Goal: Task Accomplishment & Management: Manage account settings

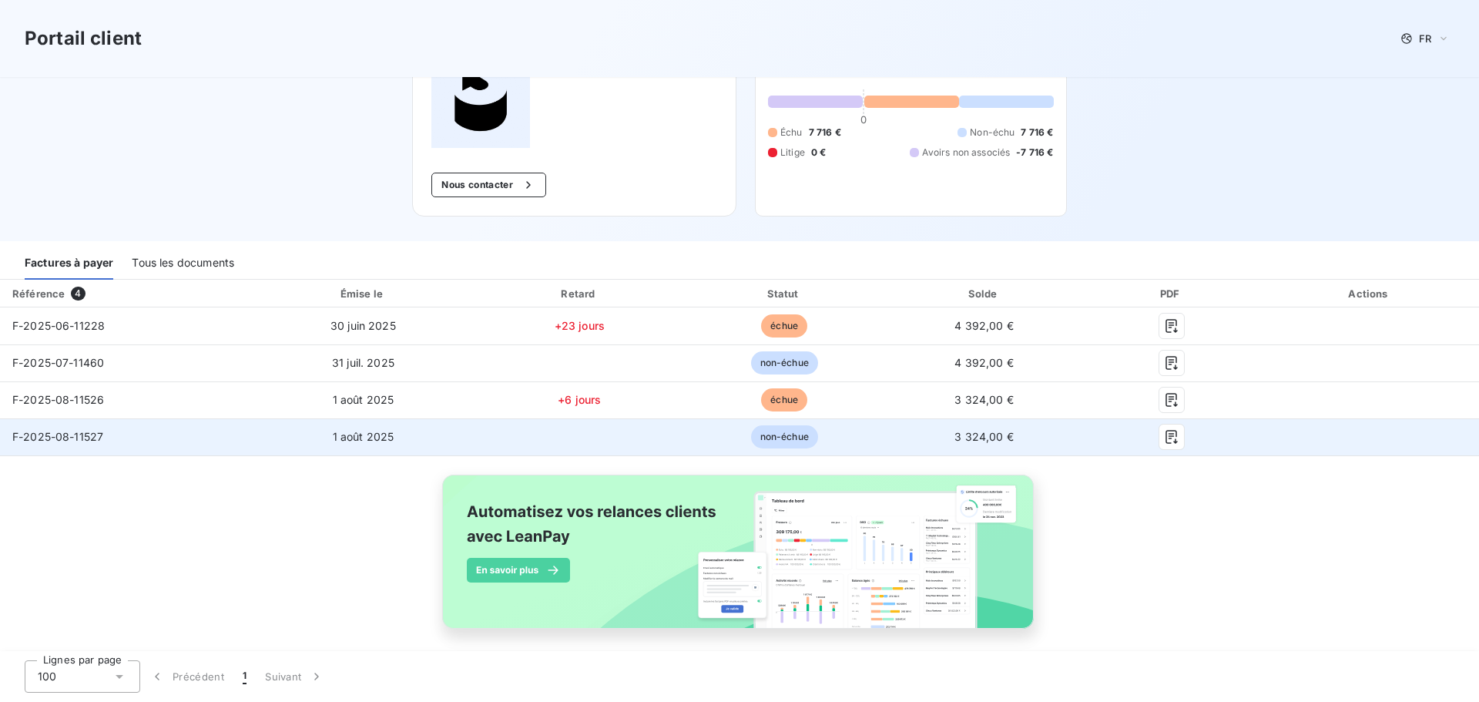
scroll to position [120, 0]
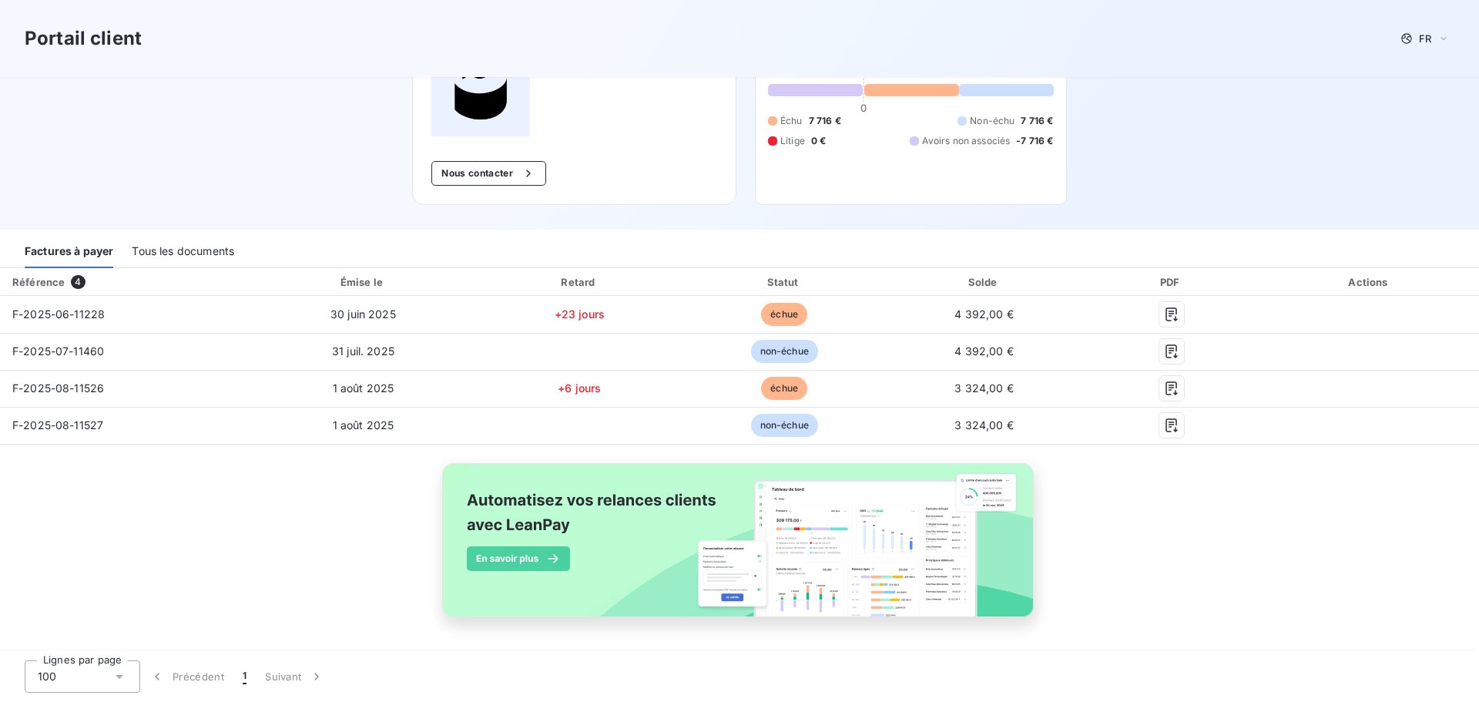
click at [189, 249] on div "Tous les documents" at bounding box center [183, 252] width 102 height 32
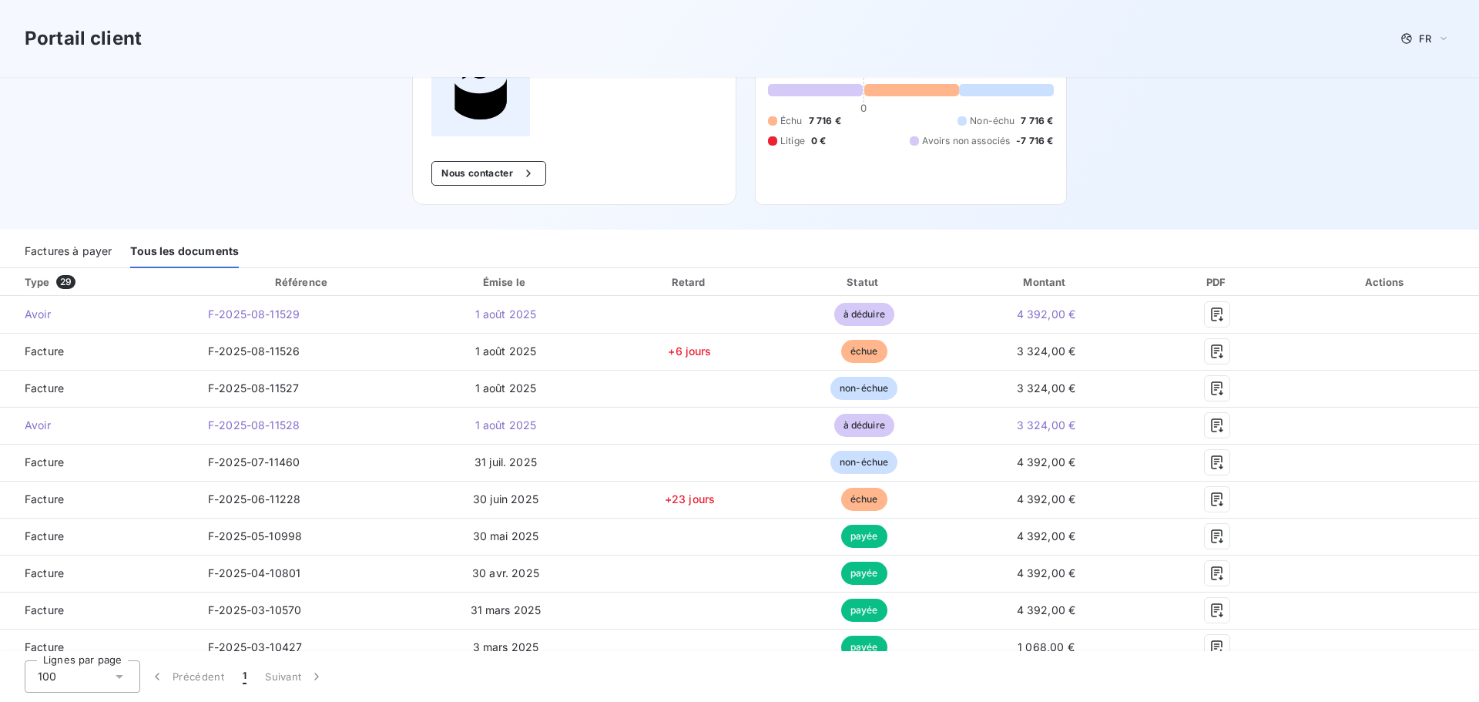
scroll to position [0, 0]
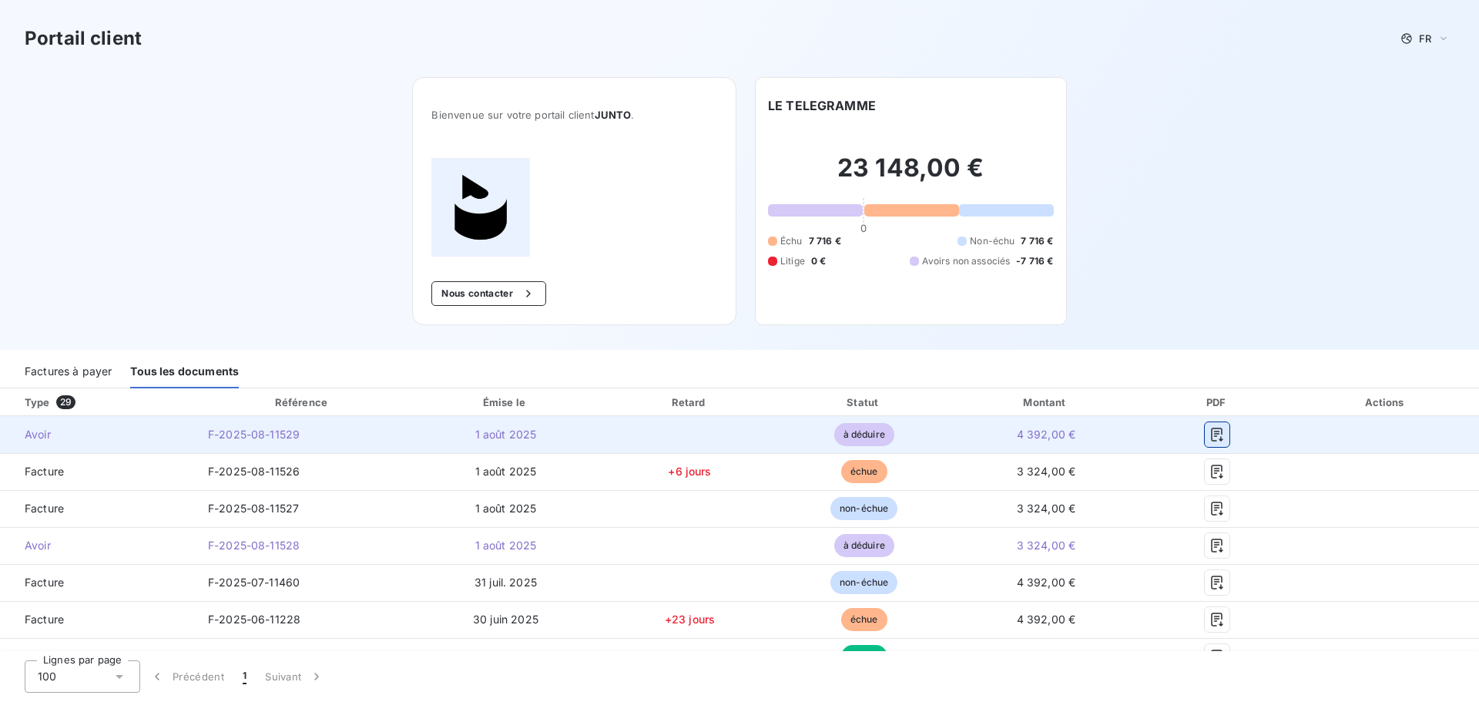
click at [1209, 439] on icon "button" at bounding box center [1216, 434] width 15 height 15
click at [1209, 432] on icon "button" at bounding box center [1216, 434] width 15 height 15
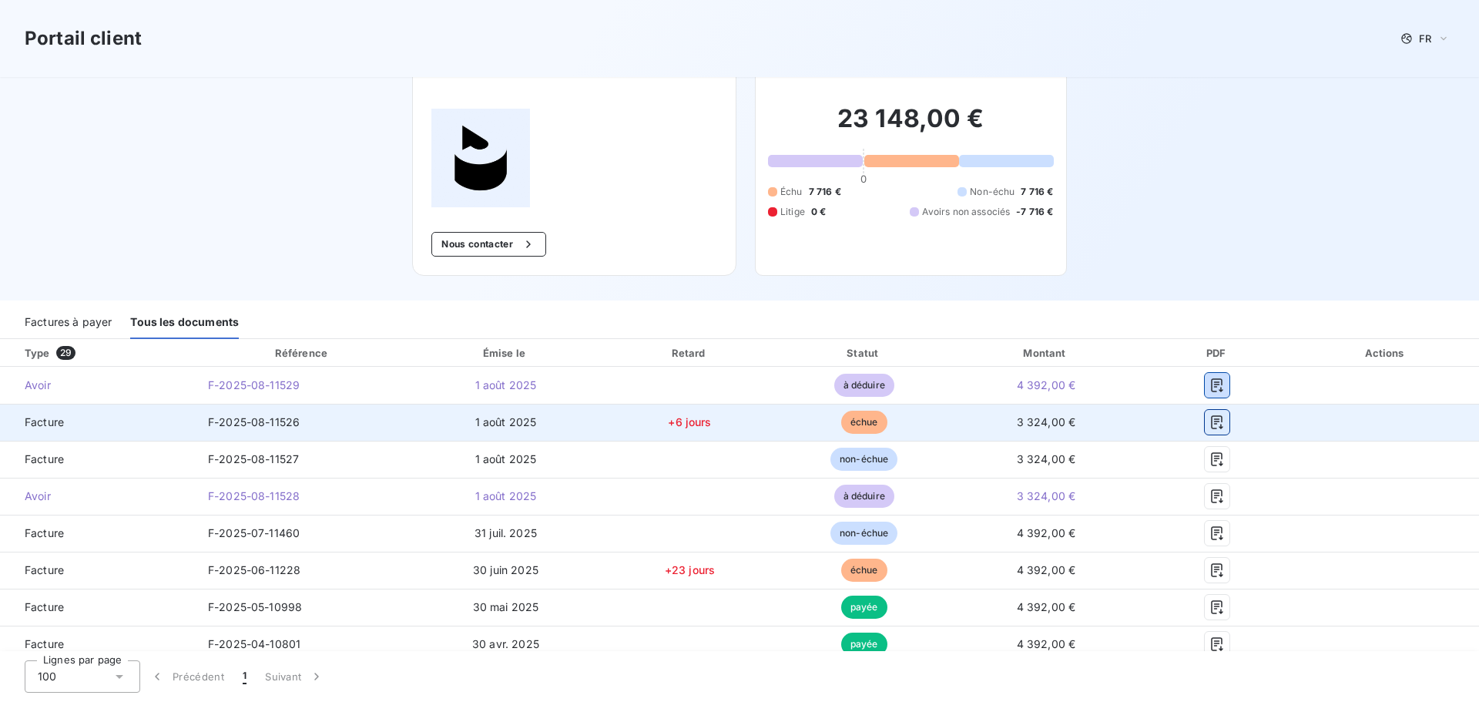
scroll to position [77, 0]
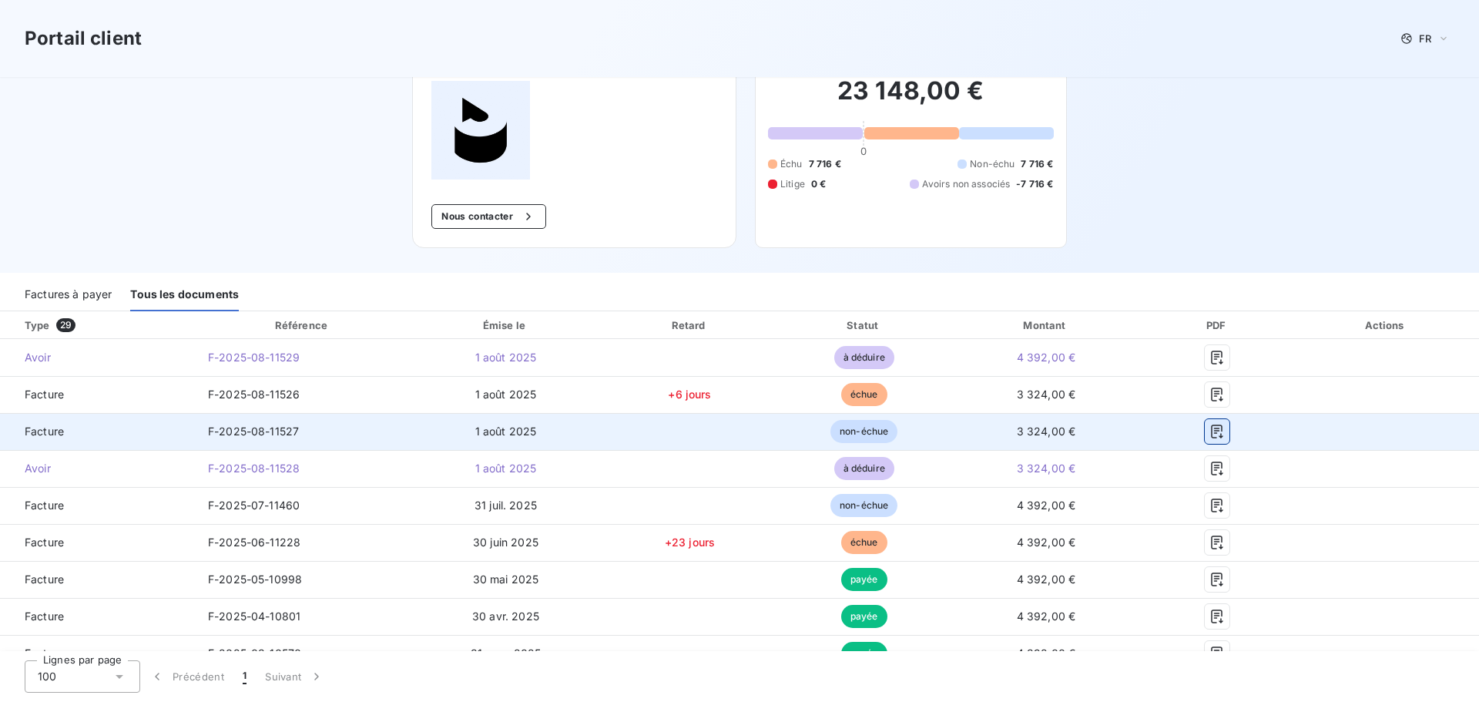
click at [1209, 434] on icon "button" at bounding box center [1216, 431] width 15 height 15
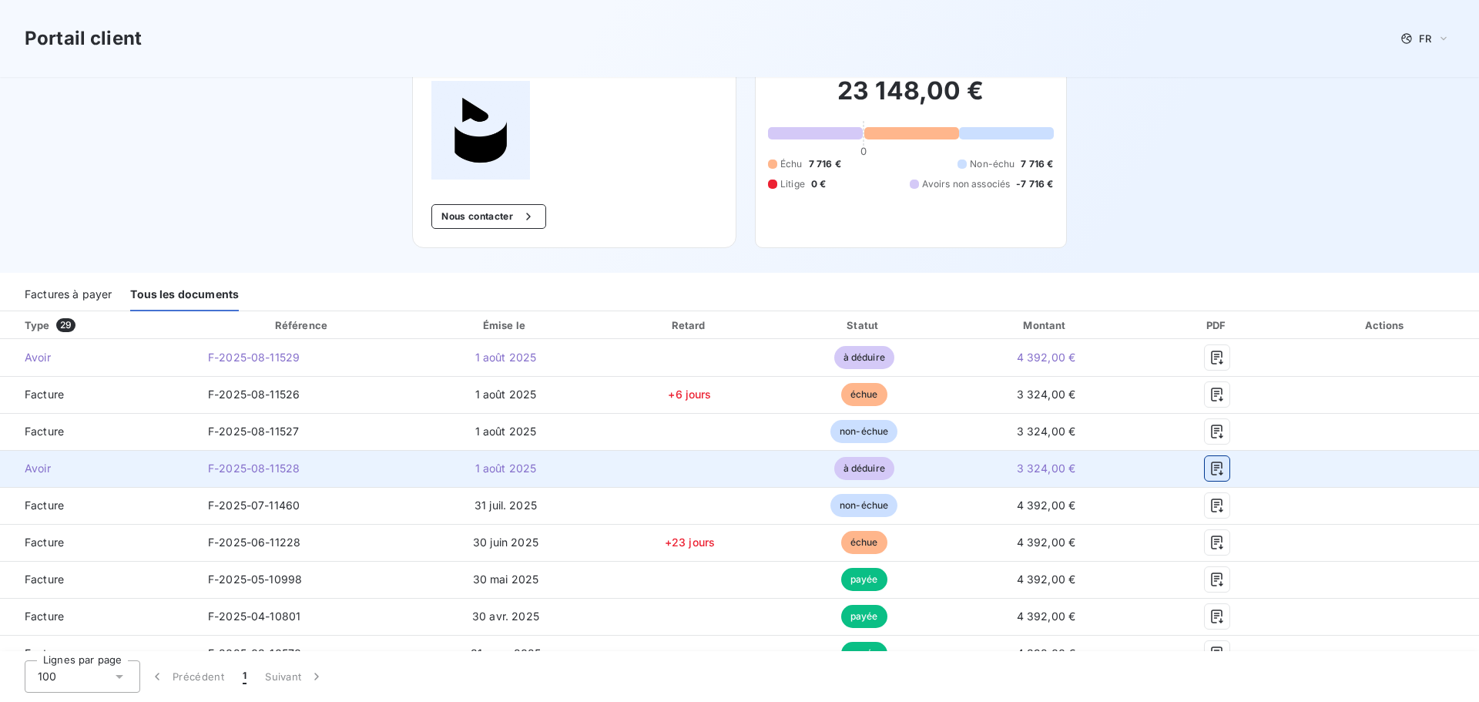
click at [1209, 468] on icon "button" at bounding box center [1216, 468] width 15 height 15
click at [1209, 471] on icon "button" at bounding box center [1216, 468] width 15 height 15
drag, startPoint x: 1211, startPoint y: 471, endPoint x: 874, endPoint y: 467, distance: 336.6
click at [874, 467] on span "à déduire" at bounding box center [864, 468] width 60 height 23
click at [1058, 453] on td "3 324,00 €" at bounding box center [1046, 468] width 192 height 37
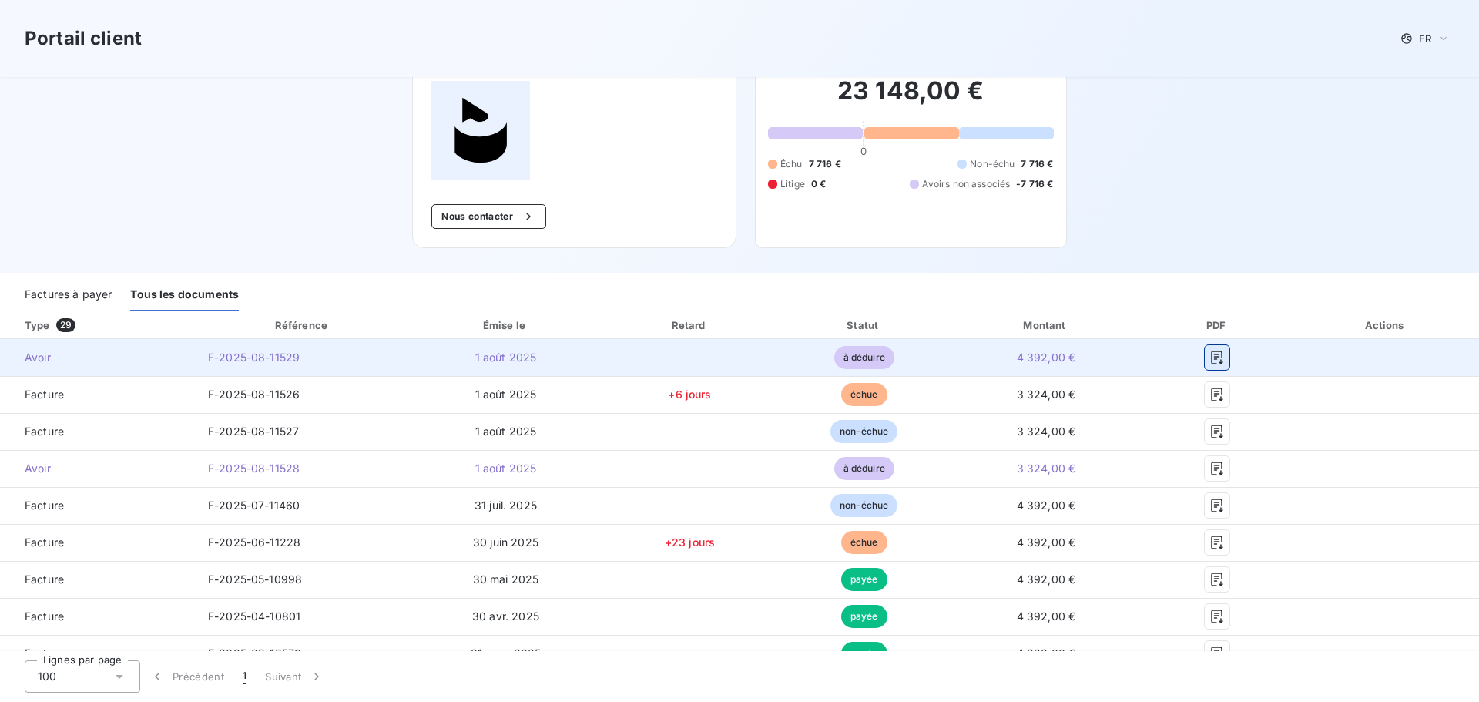
click at [1205, 366] on button "button" at bounding box center [1217, 357] width 25 height 25
click at [1209, 355] on icon "button" at bounding box center [1216, 357] width 15 height 15
drag, startPoint x: 1178, startPoint y: 357, endPoint x: 1115, endPoint y: 353, distance: 62.6
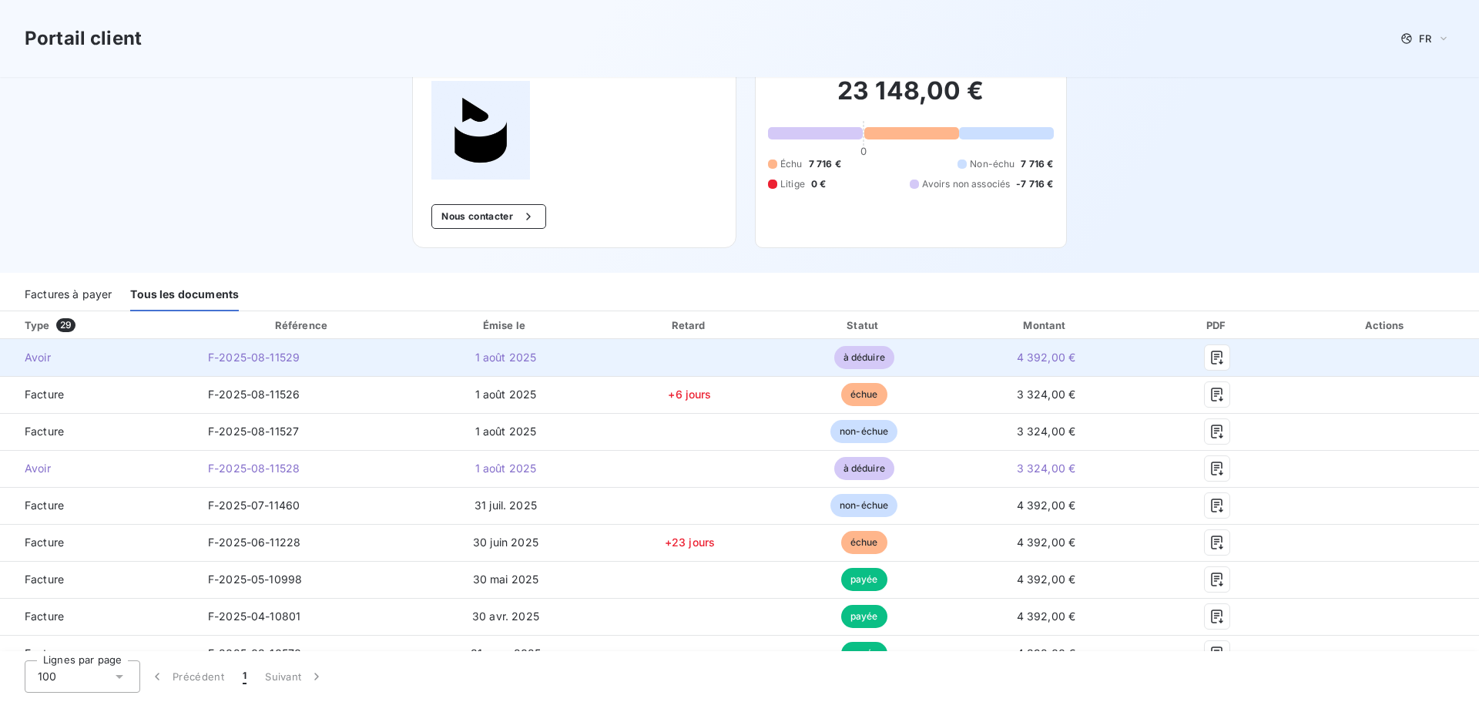
click at [1115, 353] on td "4 392,00 €" at bounding box center [1046, 357] width 192 height 37
click at [1212, 354] on icon "button" at bounding box center [1218, 357] width 12 height 14
click at [1212, 356] on icon "button" at bounding box center [1218, 357] width 12 height 14
drag, startPoint x: 1207, startPoint y: 356, endPoint x: 1188, endPoint y: 354, distance: 19.3
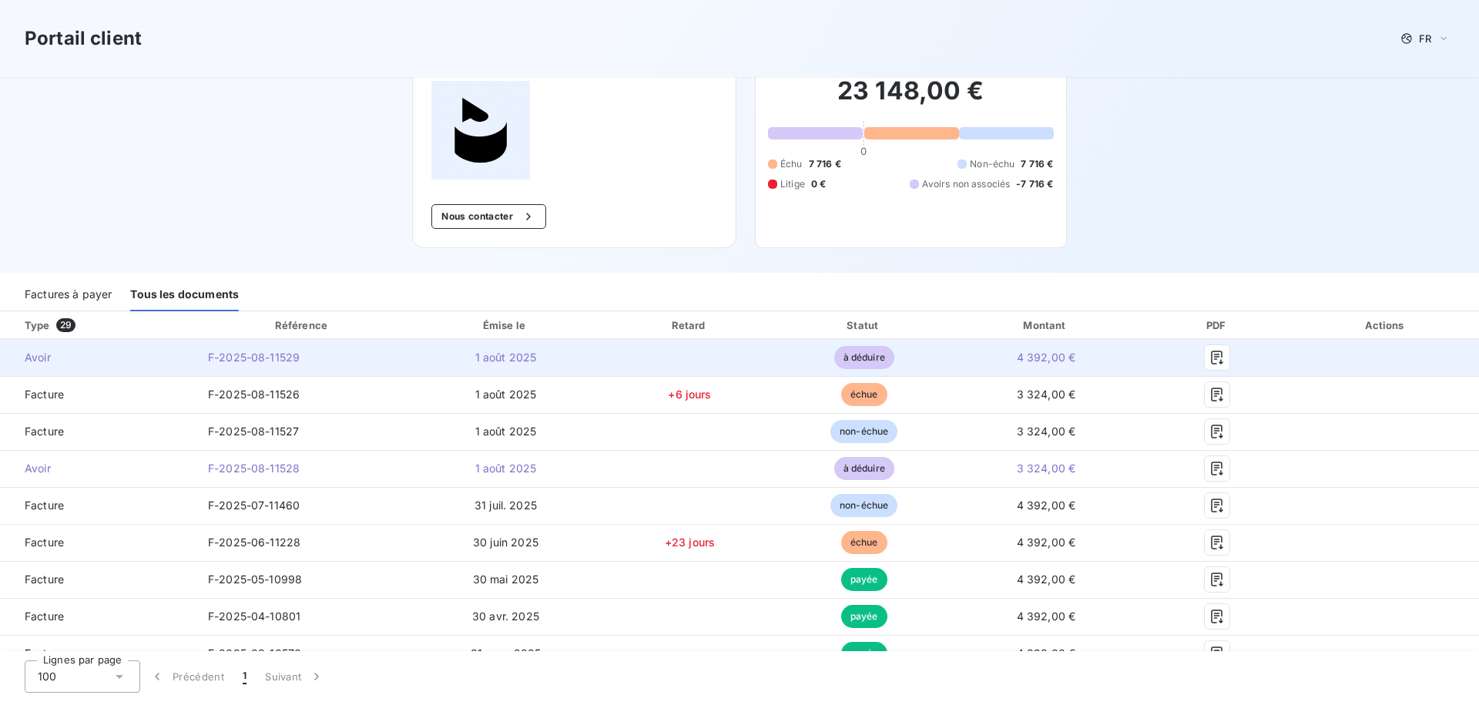
click at [1188, 354] on div at bounding box center [1217, 357] width 126 height 25
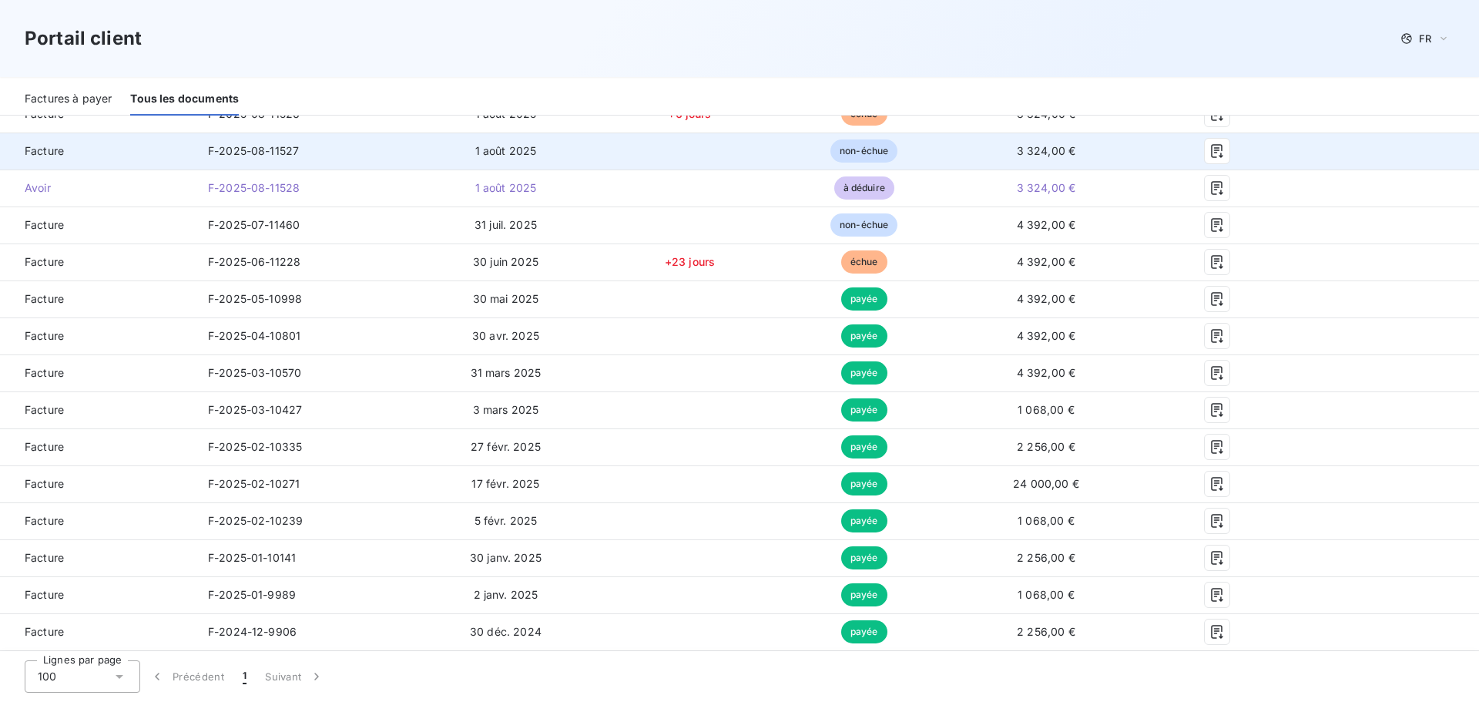
scroll to position [120, 0]
